Goal: Use online tool/utility: Use online tool/utility

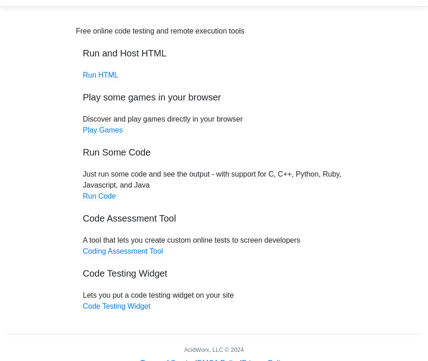
scroll to position [30, 0]
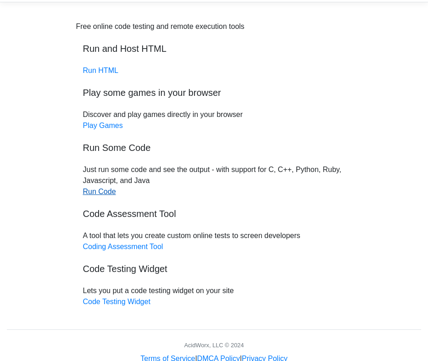
click at [107, 190] on link "Run Code" at bounding box center [99, 192] width 33 height 8
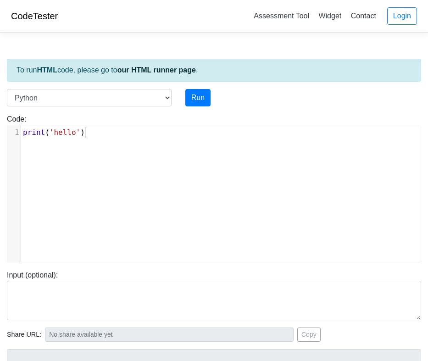
scroll to position [4, 0]
click at [162, 182] on div "xxxxxxxxxx 1 print ( 'hello' )" at bounding box center [220, 200] width 427 height 151
paste textarea "e a simple password guessing game using a while loop. Ask the user to guess a p…"
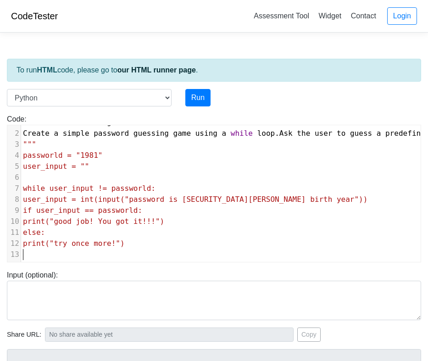
scroll to position [0, 0]
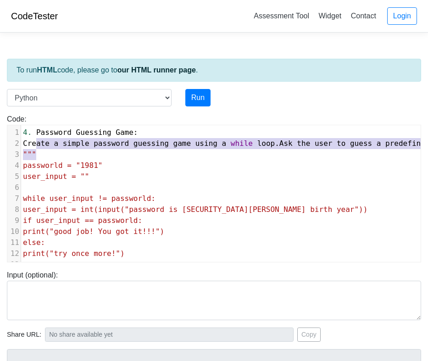
type textarea "4. Password Guessing Game: Create a simple password guessing game using a while…"
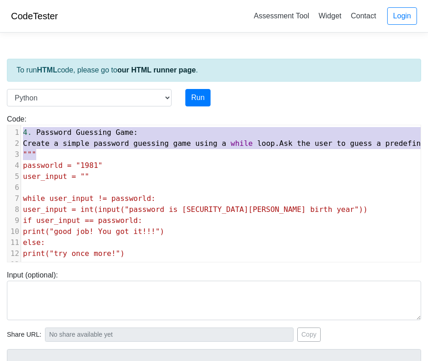
drag, startPoint x: 55, startPoint y: 153, endPoint x: -13, endPoint y: 97, distance: 88.0
click at [0, 97] on html "CodeTester Assessment Tool Widget Contact Login To run HTML code, please go to …" at bounding box center [214, 256] width 428 height 512
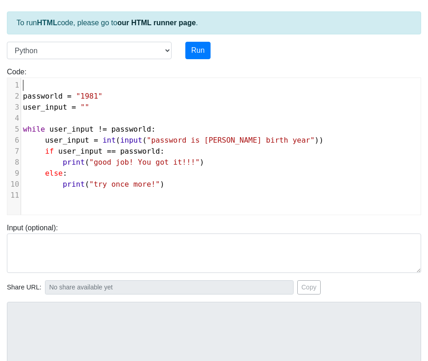
scroll to position [41, 0]
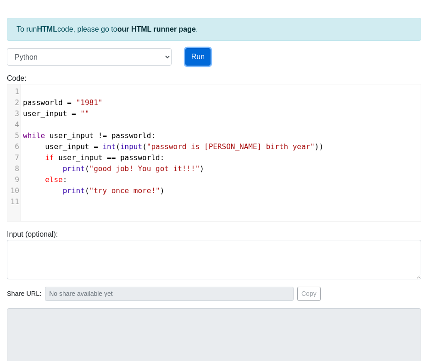
click at [197, 52] on button "Run" at bounding box center [197, 56] width 25 height 17
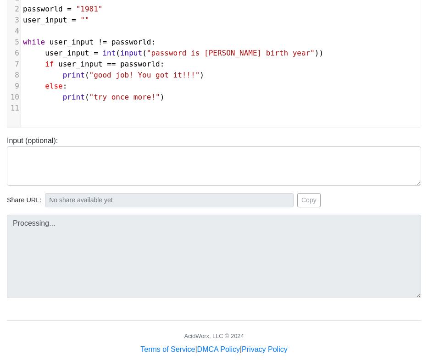
scroll to position [136, 0]
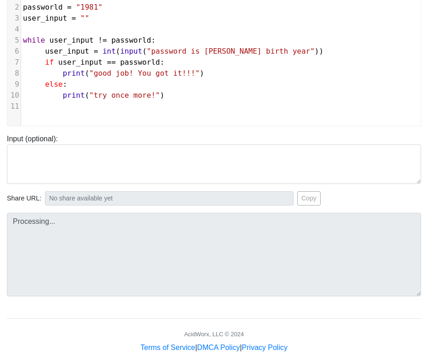
type input "https://codetester.io/runner?s=59zJdnmwlj"
type textarea "Submission status: Runtime Error (NZEC) Stdout: password is romeo santos birth …"
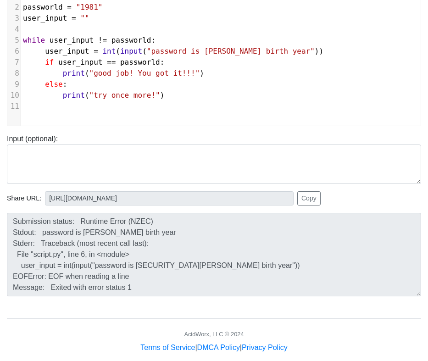
scroll to position [151, 0]
